Goal: Task Accomplishment & Management: Use online tool/utility

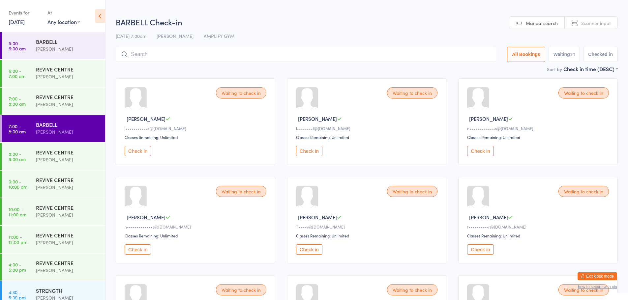
click at [588, 276] on button "Exit kiosk mode" at bounding box center [597, 277] width 40 height 8
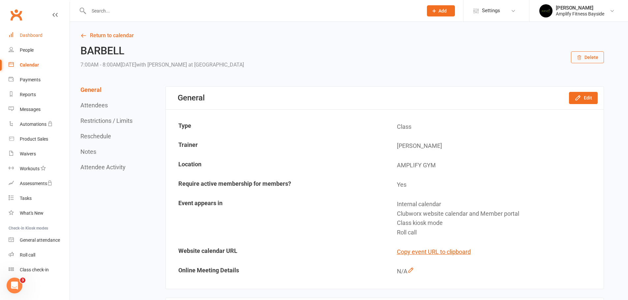
click at [29, 34] on div "Dashboard" at bounding box center [31, 35] width 23 height 5
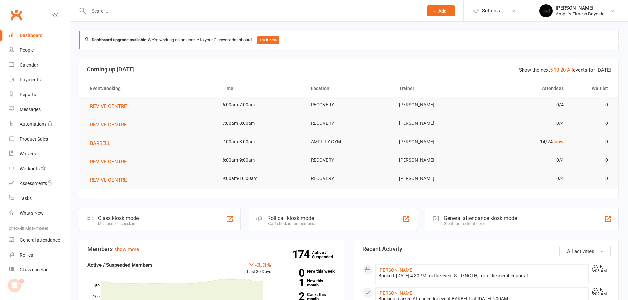
click at [106, 218] on div "Class kiosk mode" at bounding box center [118, 218] width 41 height 6
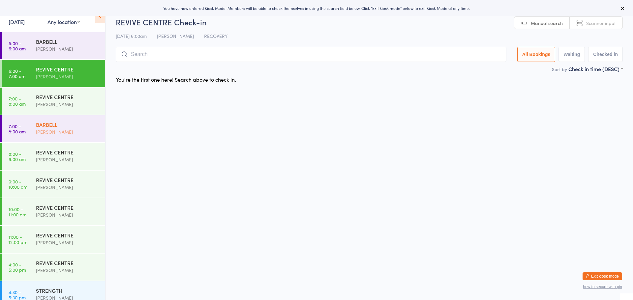
click at [66, 127] on div "BARBELL" at bounding box center [68, 124] width 64 height 7
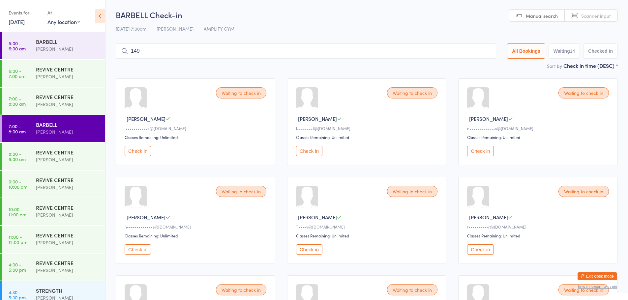
type input "1491"
click at [317, 147] on button "Check in" at bounding box center [309, 151] width 26 height 10
click at [158, 55] on input "search" at bounding box center [305, 50] width 378 height 15
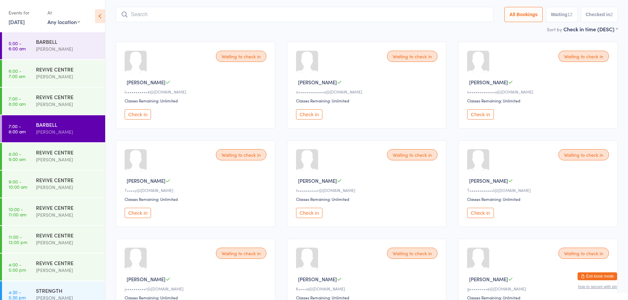
scroll to position [43, 0]
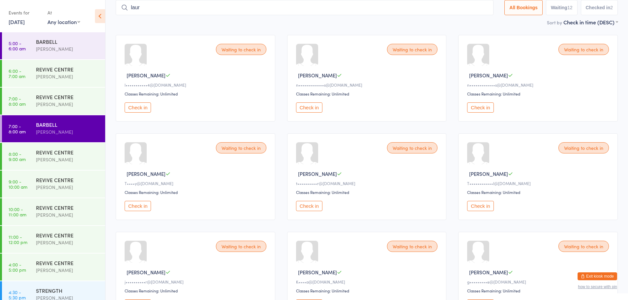
type input "[PERSON_NAME]"
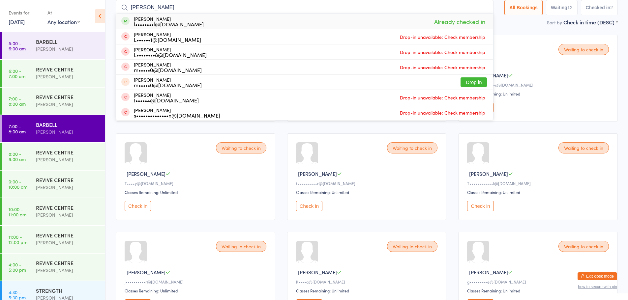
click at [480, 9] on input "[PERSON_NAME]" at bounding box center [305, 7] width 378 height 15
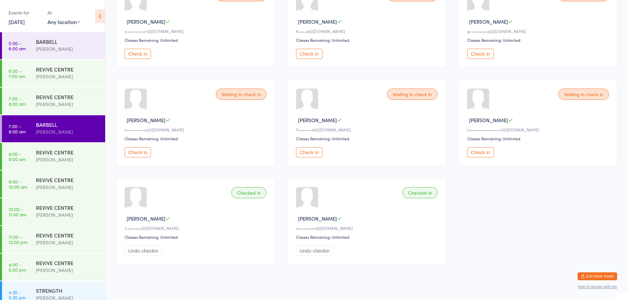
scroll to position [305, 0]
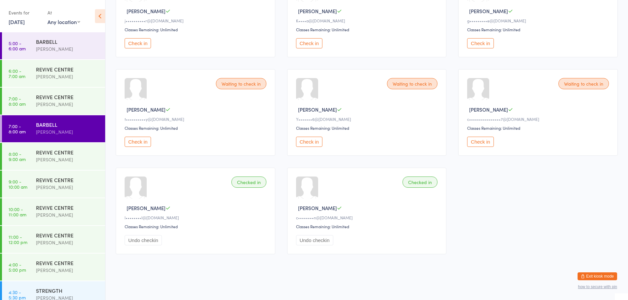
click at [470, 144] on button "Check in" at bounding box center [480, 142] width 26 height 10
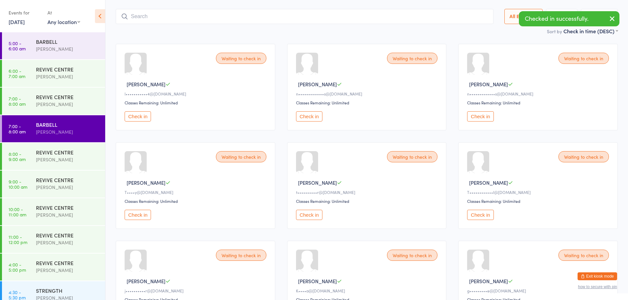
scroll to position [0, 0]
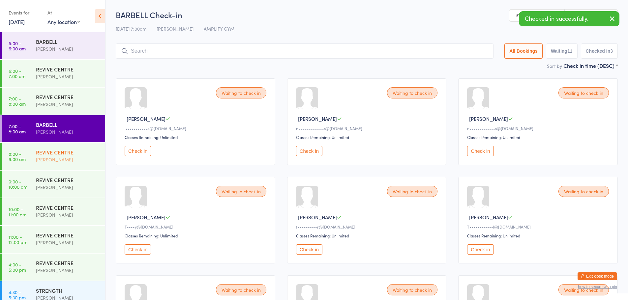
click at [73, 149] on div "REVIVE CENTRE" at bounding box center [68, 152] width 64 height 7
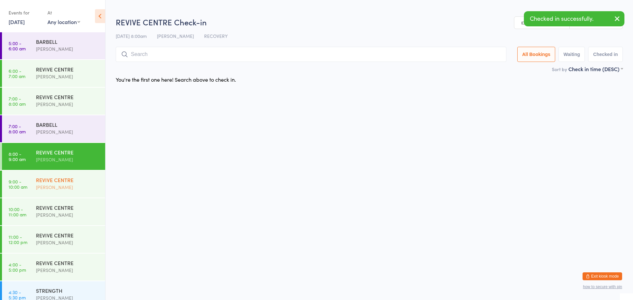
click at [70, 185] on div "[PERSON_NAME]" at bounding box center [68, 188] width 64 height 8
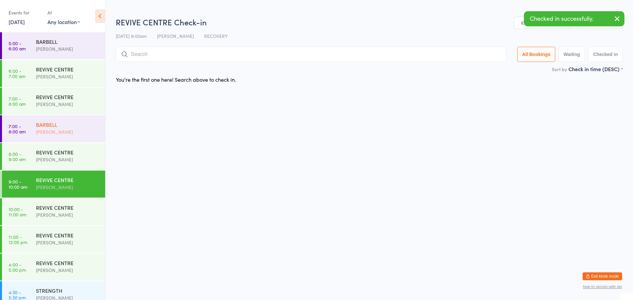
click at [76, 128] on div "BARBELL" at bounding box center [68, 124] width 64 height 7
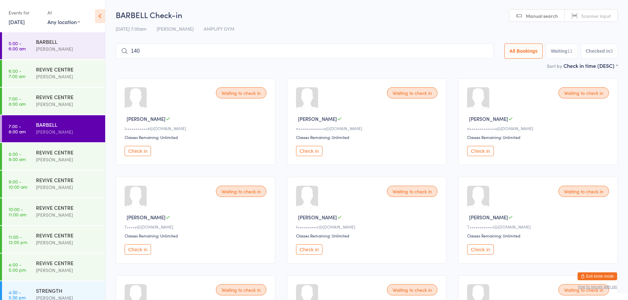
type input "1403"
type input "1419"
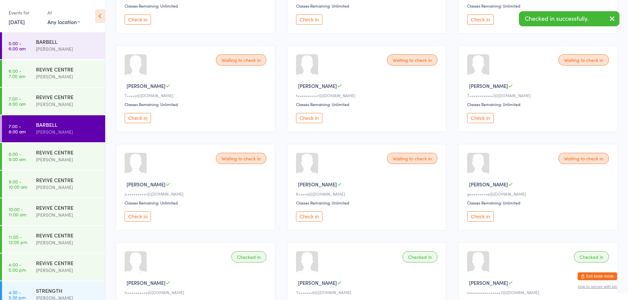
scroll to position [132, 0]
click at [147, 214] on button "Check in" at bounding box center [138, 216] width 26 height 10
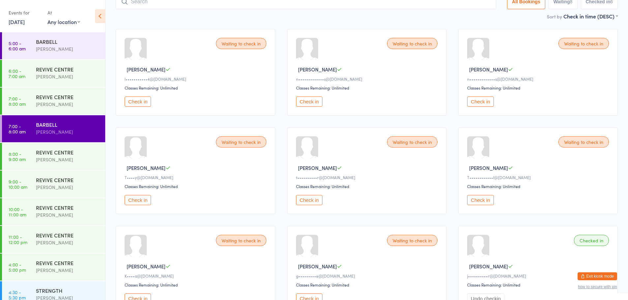
scroll to position [0, 0]
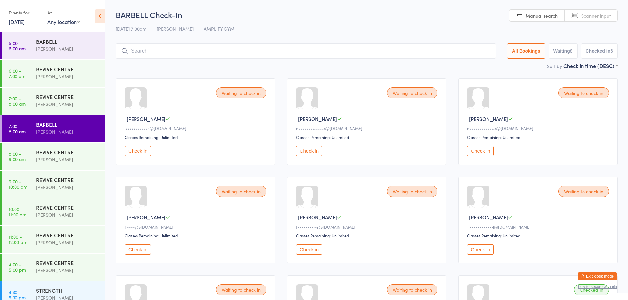
click at [142, 52] on input "search" at bounding box center [306, 50] width 380 height 15
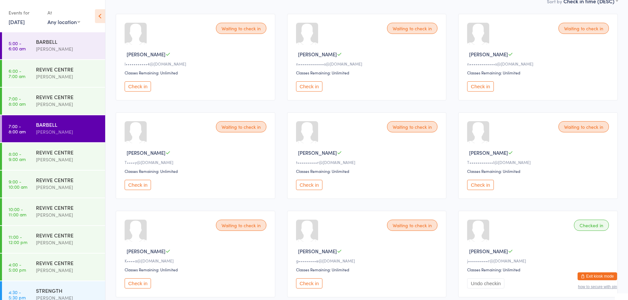
scroll to position [99, 0]
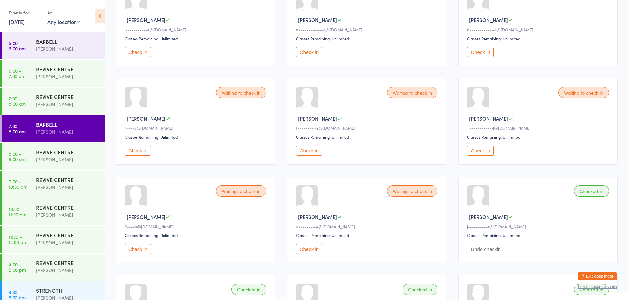
click at [299, 246] on button "Check in" at bounding box center [309, 249] width 26 height 10
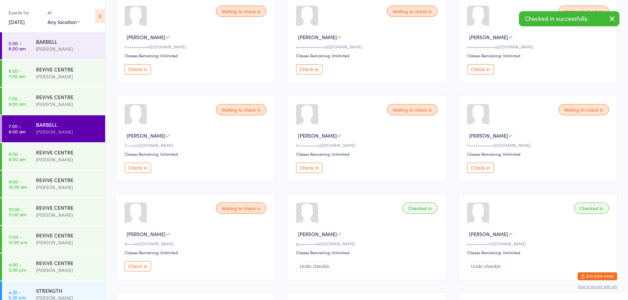
scroll to position [0, 0]
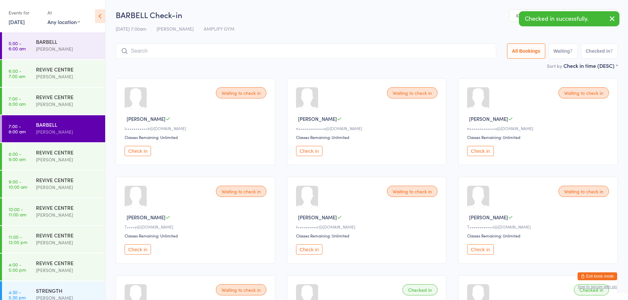
click at [150, 55] on input "search" at bounding box center [306, 50] width 380 height 15
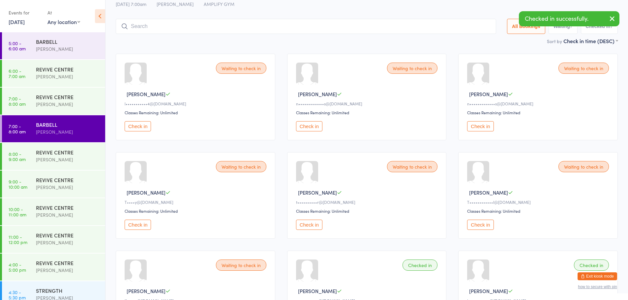
scroll to position [7, 0]
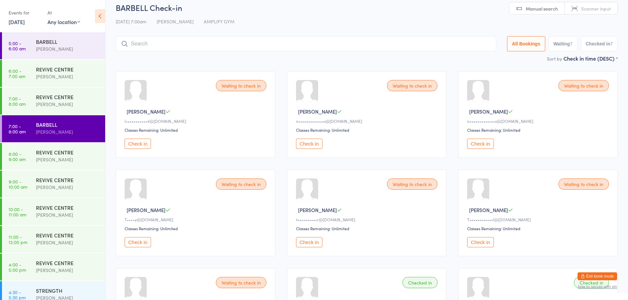
click at [303, 142] on button "Check in" at bounding box center [309, 144] width 26 height 10
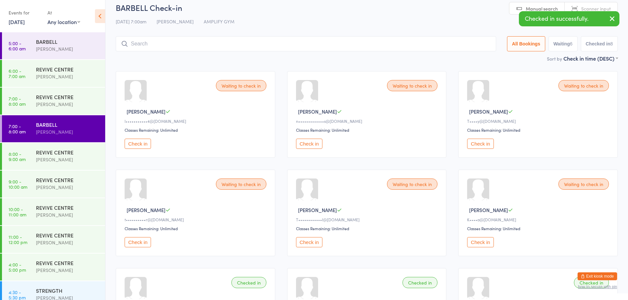
click at [312, 142] on button "Check in" at bounding box center [309, 144] width 26 height 10
click at [148, 46] on input "search" at bounding box center [306, 43] width 380 height 15
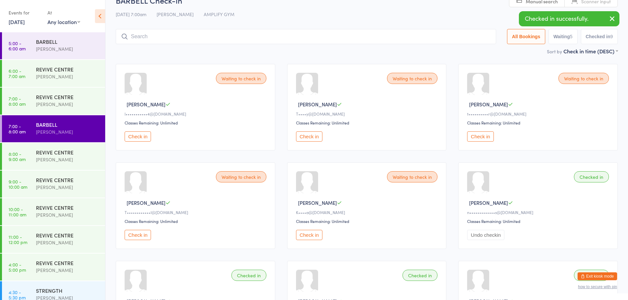
scroll to position [0, 0]
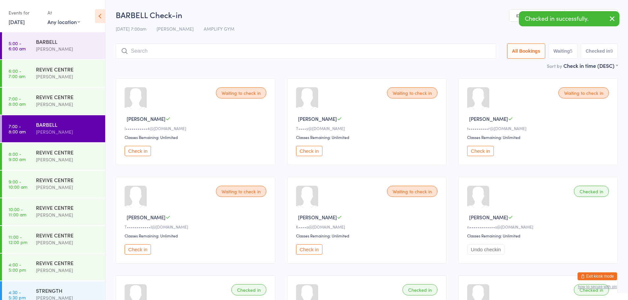
click at [111, 45] on ui-view "BARBELL Check-in [DATE] 7:00am [PERSON_NAME] AMPLIFY GYM Manual search Scanner …" at bounding box center [366, 287] width 522 height 556
click at [144, 57] on input "search" at bounding box center [306, 50] width 380 height 15
type input "1285"
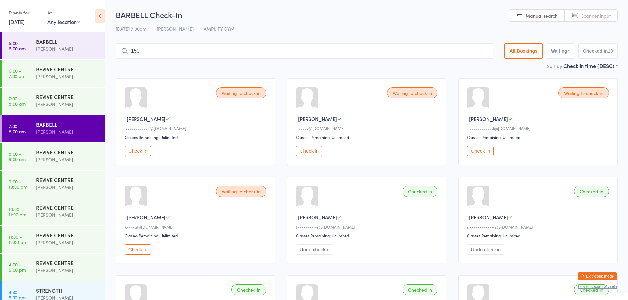
type input "1500"
type input "1540"
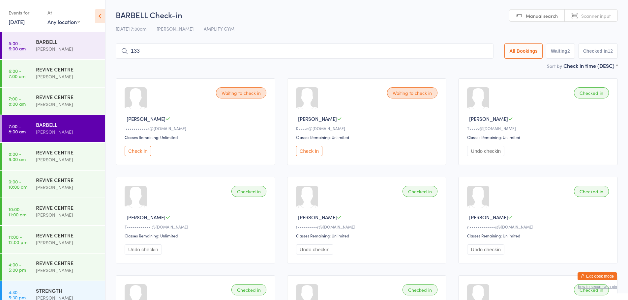
type input "1338"
